Goal: Task Accomplishment & Management: Complete application form

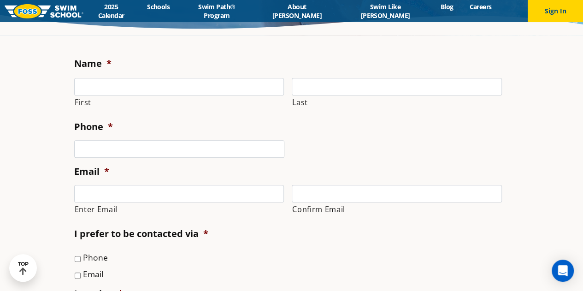
scroll to position [169, 0]
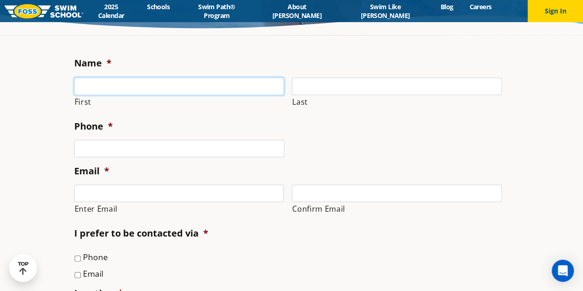
click at [166, 83] on input "First" at bounding box center [179, 86] width 210 height 18
type input "Anjali"
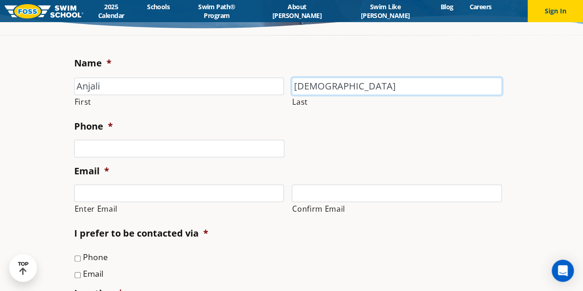
type input "[DEMOGRAPHIC_DATA]"
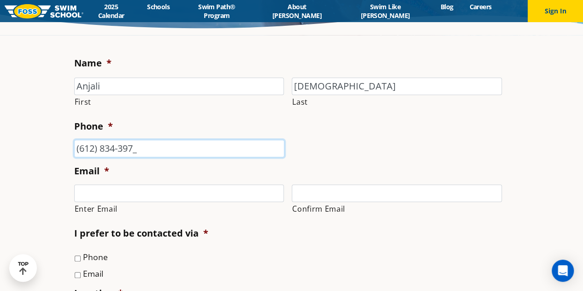
type input "[PHONE_NUMBER]"
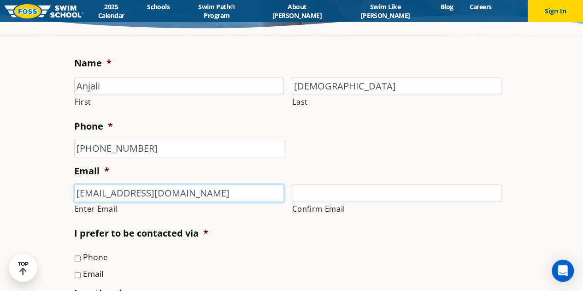
type input "[EMAIL_ADDRESS][DOMAIN_NAME]"
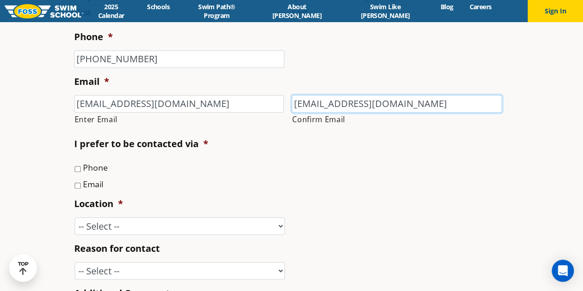
scroll to position [271, 0]
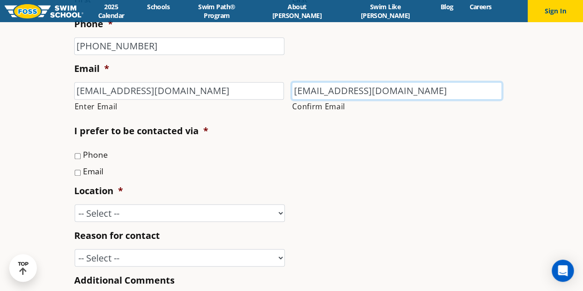
type input "[EMAIL_ADDRESS][DOMAIN_NAME]"
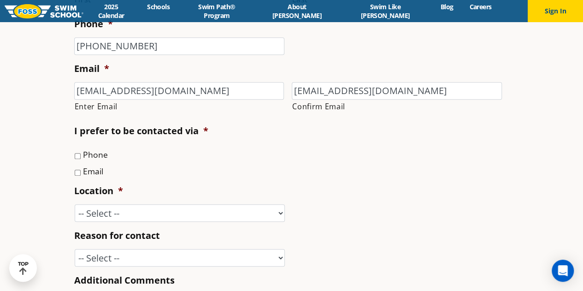
click at [92, 154] on label "Phone" at bounding box center [95, 154] width 25 height 12
click at [81, 154] on input "Phone" at bounding box center [78, 156] width 6 height 6
checkbox input "true"
click at [90, 173] on label "Email" at bounding box center [93, 171] width 20 height 12
click at [81, 173] on input "Email" at bounding box center [78, 173] width 6 height 6
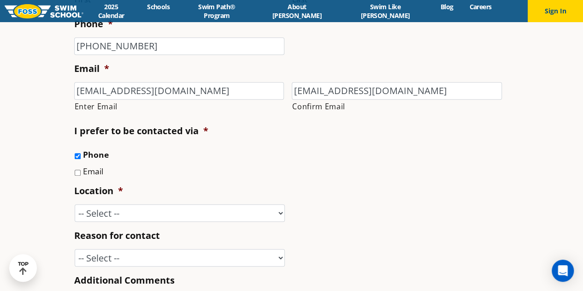
checkbox input "true"
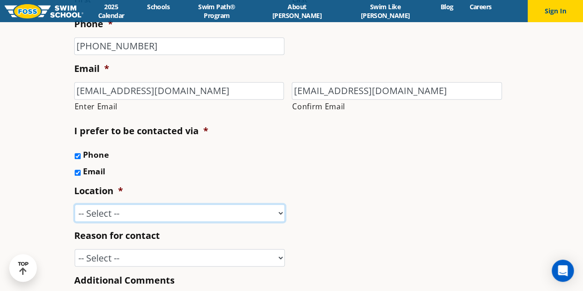
click at [139, 208] on select "-- Select -- [GEOGRAPHIC_DATA], [GEOGRAPHIC_DATA] [GEOGRAPHIC_DATA] [GEOGRAPHIC…" at bounding box center [180, 213] width 210 height 18
select select "CHN"
click at [75, 204] on select "-- Select -- [GEOGRAPHIC_DATA], [GEOGRAPHIC_DATA] [GEOGRAPHIC_DATA] [GEOGRAPHIC…" at bounding box center [180, 213] width 210 height 18
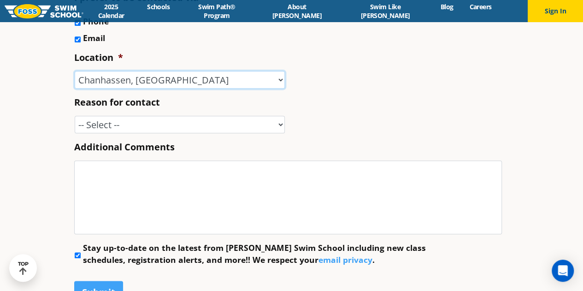
scroll to position [408, 0]
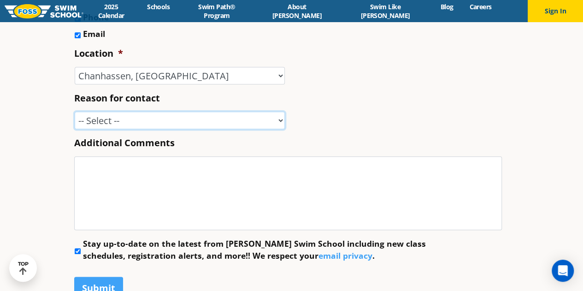
click at [128, 116] on select "-- Select -- Enrollment issue Program question What level is best for my child?…" at bounding box center [180, 121] width 210 height 18
select select "Speak with a manager"
click at [75, 112] on select "-- Select -- Enrollment issue Program question What level is best for my child?…" at bounding box center [180, 121] width 210 height 18
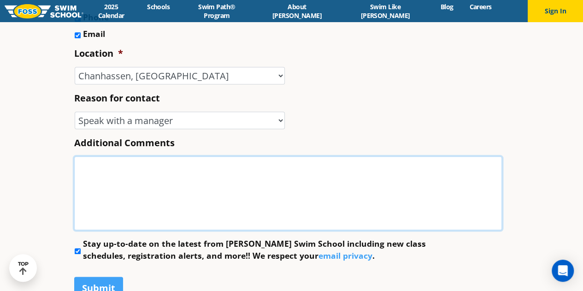
click at [151, 172] on textarea "Additional Comments" at bounding box center [288, 193] width 428 height 74
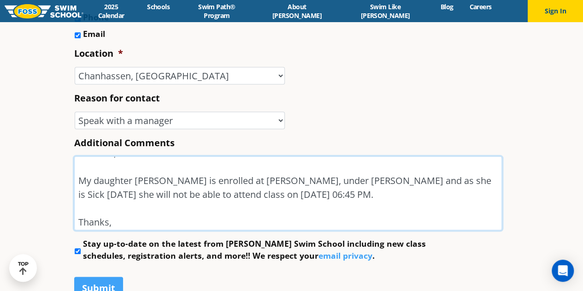
scroll to position [13, 0]
click at [361, 194] on textarea "Hi Team, My daughter [PERSON_NAME] is enrolled at [PERSON_NAME], under [PERSON_…" at bounding box center [288, 193] width 428 height 74
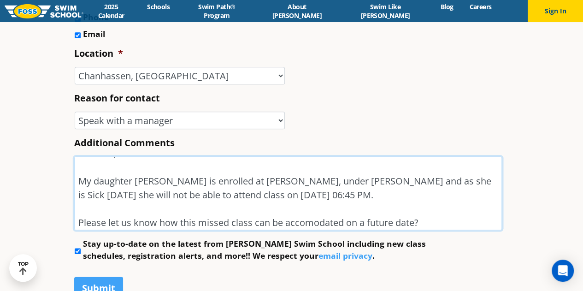
click at [316, 227] on textarea "Hi Team, My daughter [PERSON_NAME] is enrolled at [PERSON_NAME], under [PERSON_…" at bounding box center [288, 193] width 428 height 74
type textarea "Hi Team, My daughter [PERSON_NAME] is enrolled at [PERSON_NAME], under [PERSON_…"
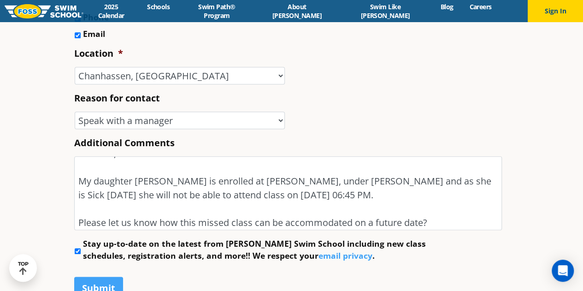
click at [104, 275] on div "Submit" at bounding box center [291, 286] width 435 height 35
click at [100, 283] on input "Submit" at bounding box center [98, 288] width 49 height 23
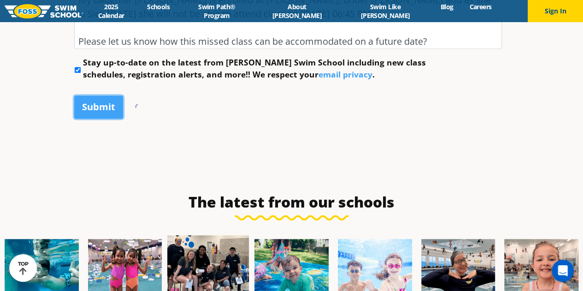
scroll to position [588, 0]
